Goal: Information Seeking & Learning: Learn about a topic

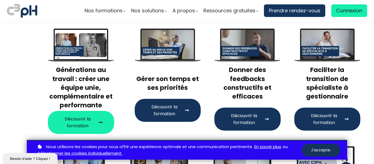
scroll to position [82, 0]
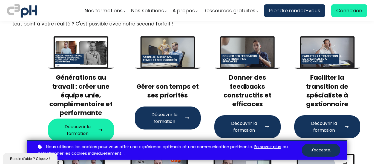
drag, startPoint x: 83, startPoint y: 131, endPoint x: 85, endPoint y: 129, distance: 3.5
click at [83, 131] on span "Découvrir la formation" at bounding box center [77, 130] width 37 height 14
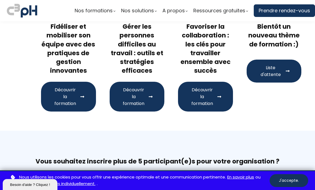
scroll to position [219, 0]
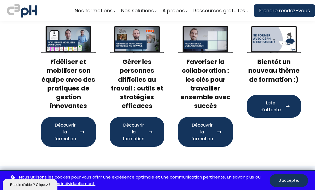
click at [206, 131] on span "Découvrir la formation" at bounding box center [202, 132] width 25 height 21
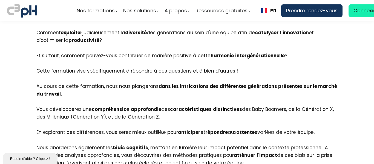
scroll to position [328, 0]
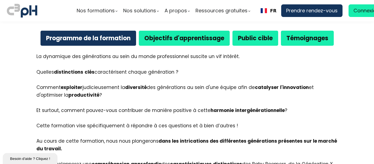
click at [189, 40] on b "Objectifs d'apprentissage" at bounding box center [184, 38] width 80 height 8
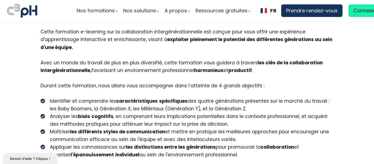
scroll to position [383, 0]
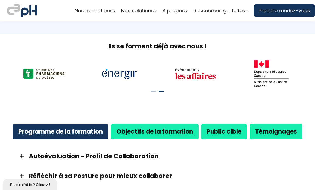
scroll to position [192, 0]
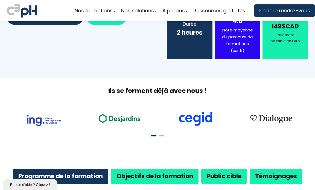
click at [178, 171] on div "Objectifs de la formation" at bounding box center [155, 176] width 88 height 15
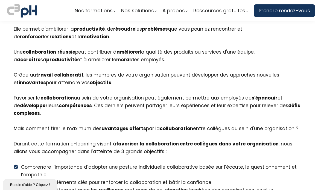
scroll to position [383, 0]
